Goal: Complete application form

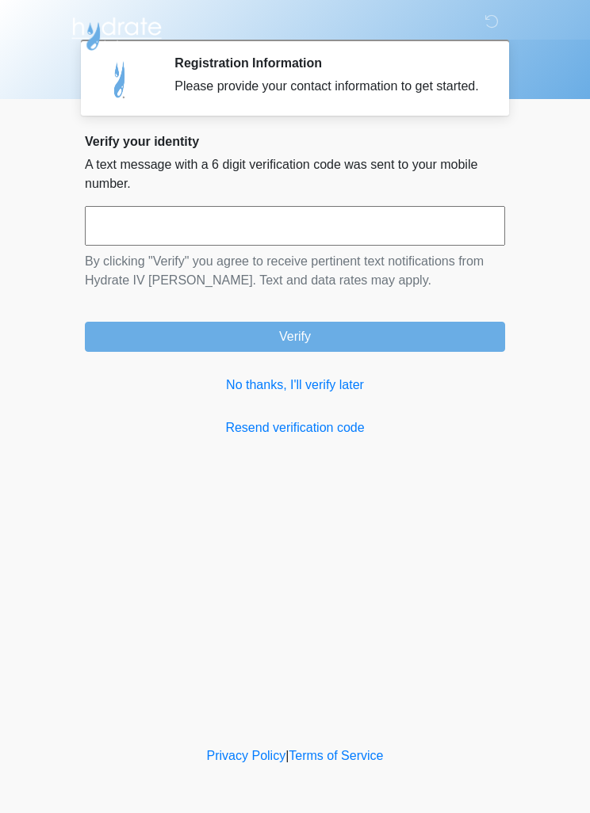
click at [260, 246] on input "text" at bounding box center [295, 226] width 420 height 40
type input "******"
click at [323, 352] on button "Verify" at bounding box center [295, 337] width 420 height 30
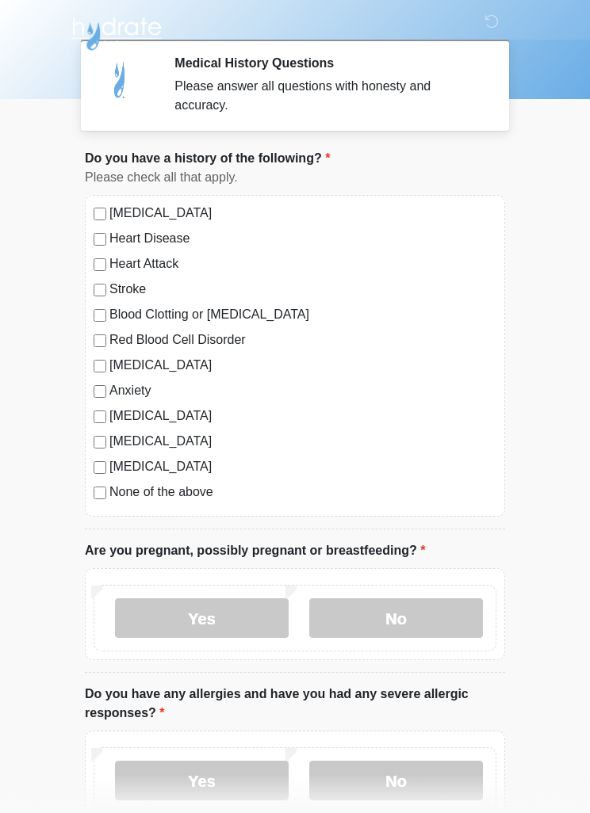
click at [381, 619] on label "No" at bounding box center [396, 619] width 174 height 40
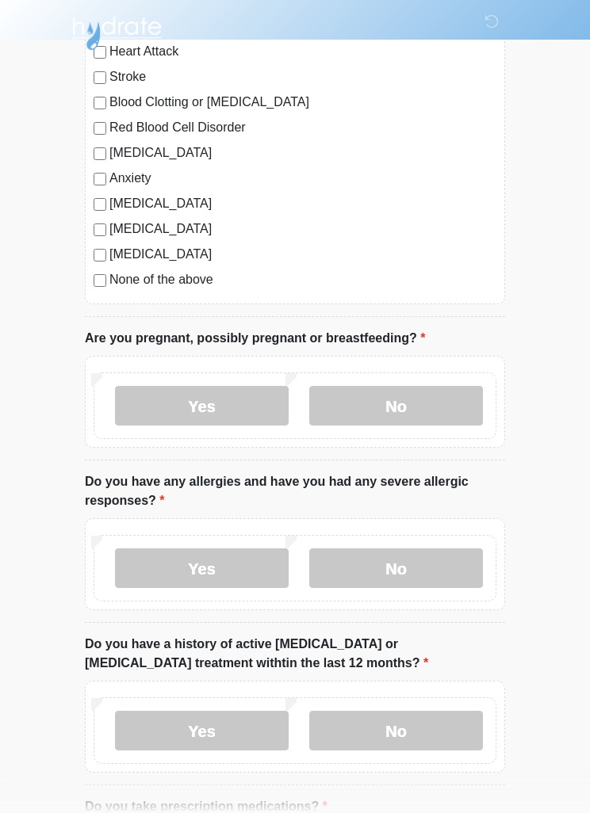
scroll to position [212, 0]
click at [424, 571] on label "No" at bounding box center [396, 569] width 174 height 40
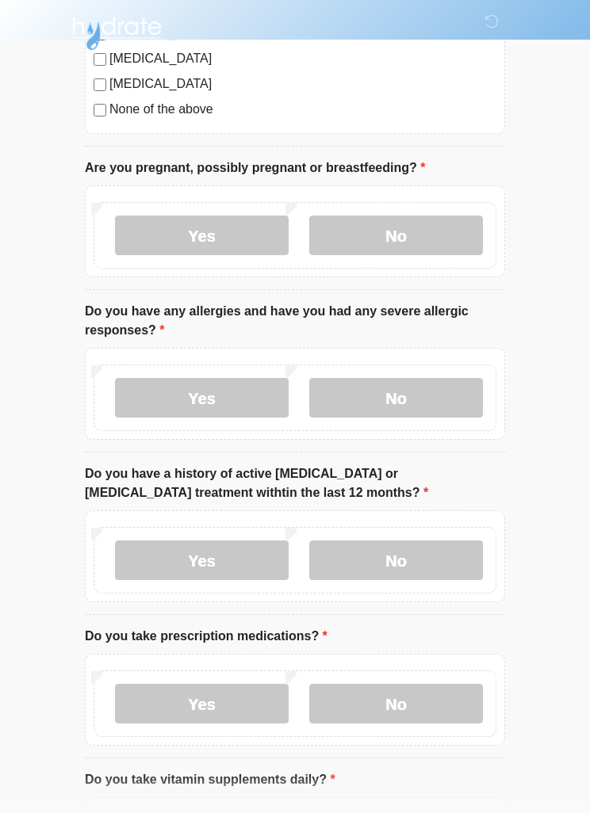
scroll to position [393, 0]
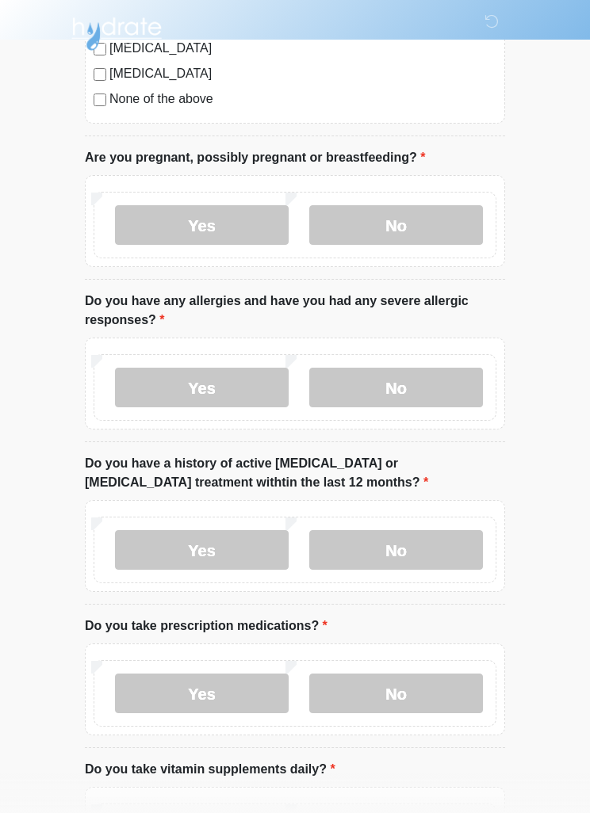
click at [437, 545] on label "No" at bounding box center [396, 550] width 174 height 40
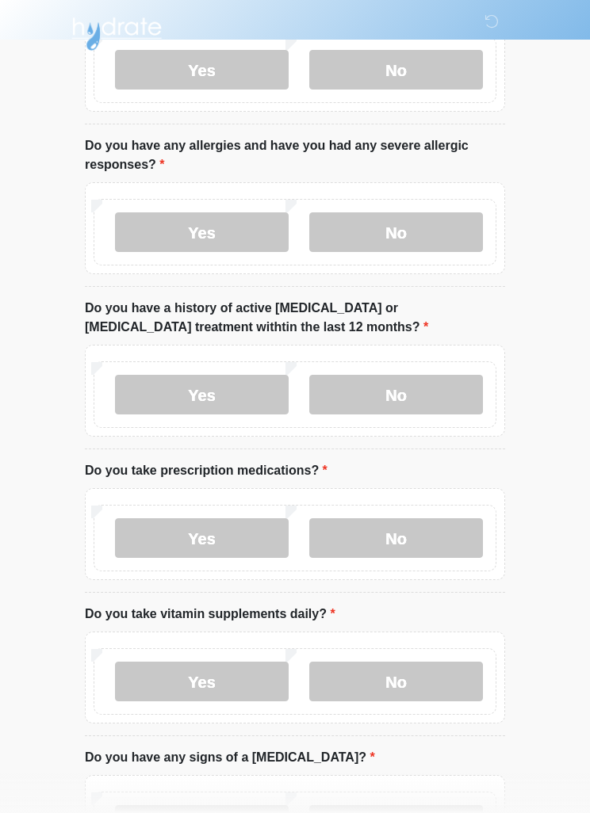
scroll to position [553, 0]
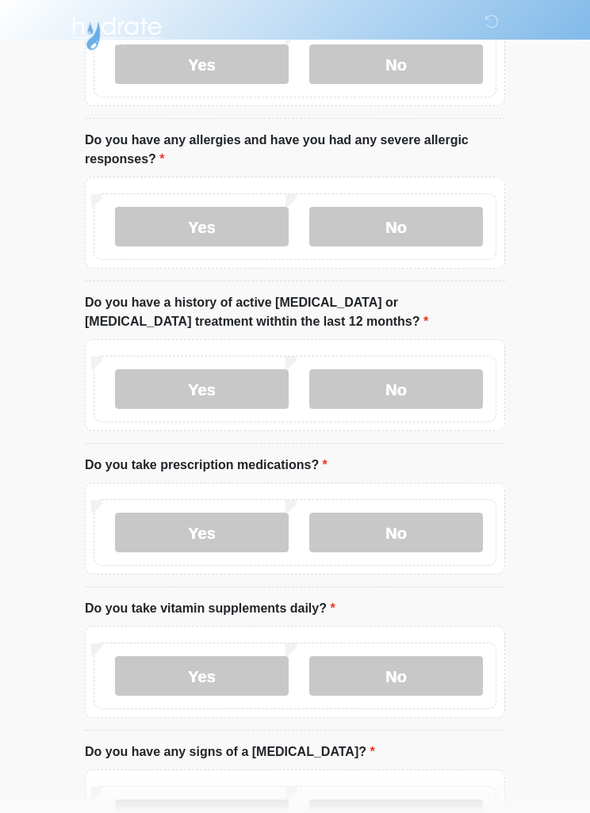
click at [419, 533] on label "No" at bounding box center [396, 534] width 174 height 40
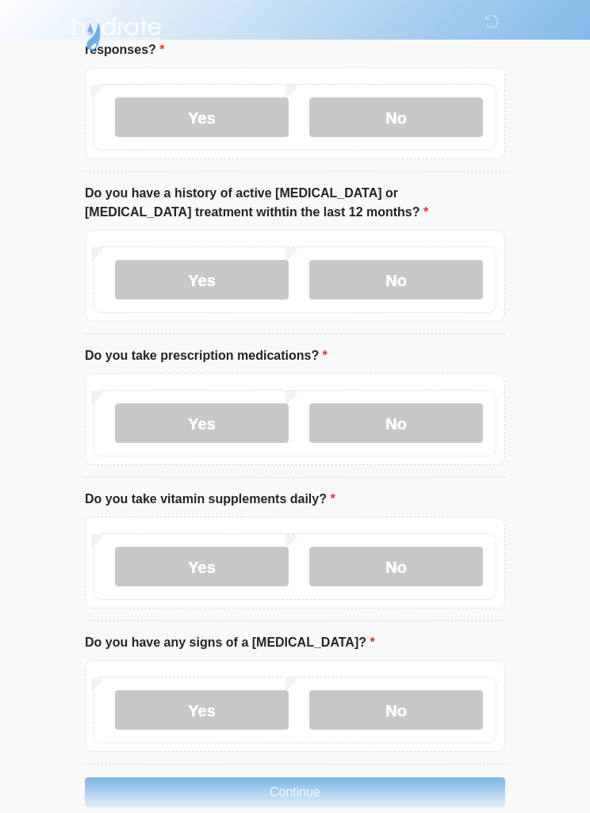
scroll to position [690, 0]
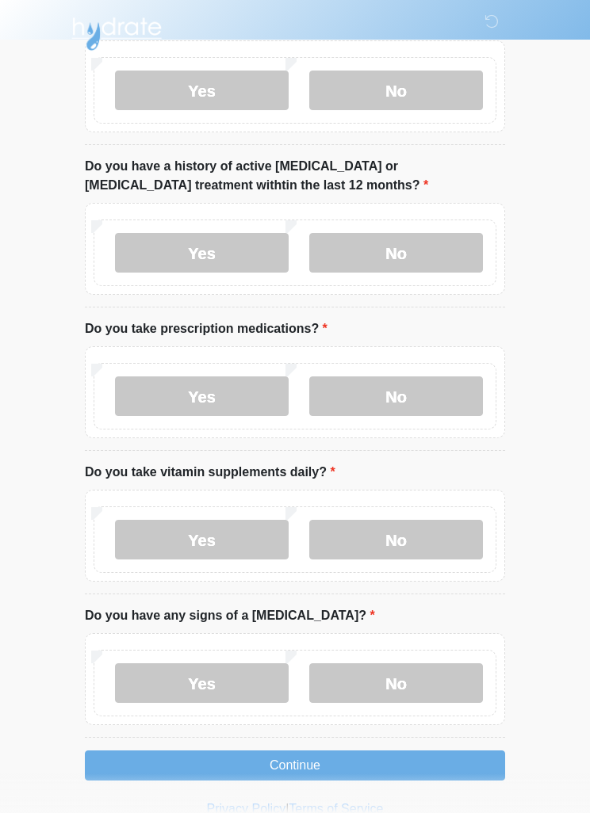
click at [427, 533] on label "No" at bounding box center [396, 540] width 174 height 40
click at [420, 679] on label "No" at bounding box center [396, 684] width 174 height 40
click at [401, 766] on button "Continue" at bounding box center [295, 766] width 420 height 30
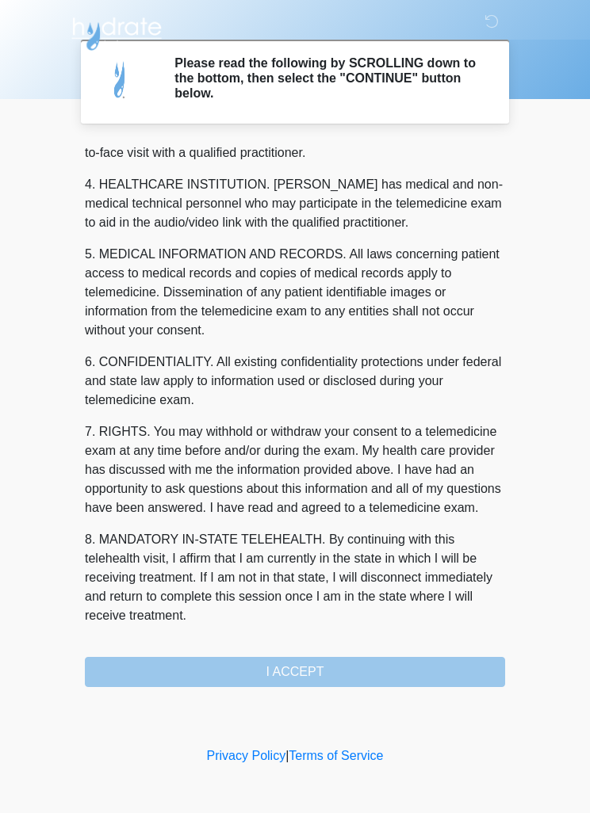
scroll to position [442, 0]
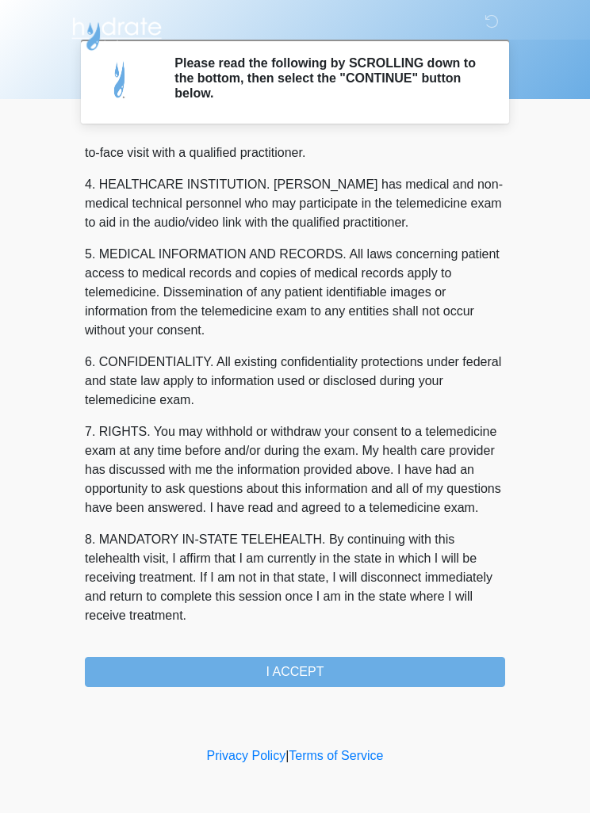
click at [370, 667] on button "I ACCEPT" at bounding box center [295, 672] width 420 height 30
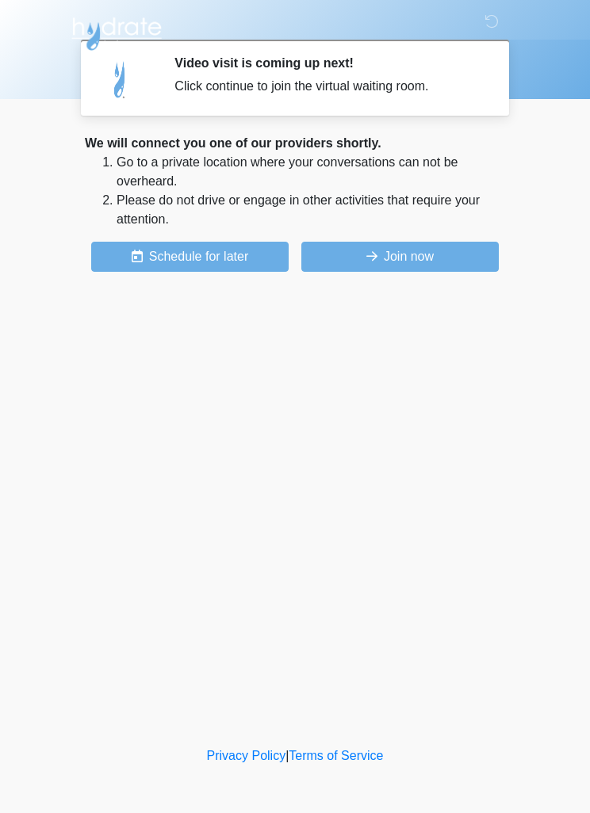
click at [407, 261] on button "Join now" at bounding box center [399, 257] width 197 height 30
